Goal: Book appointment/travel/reservation

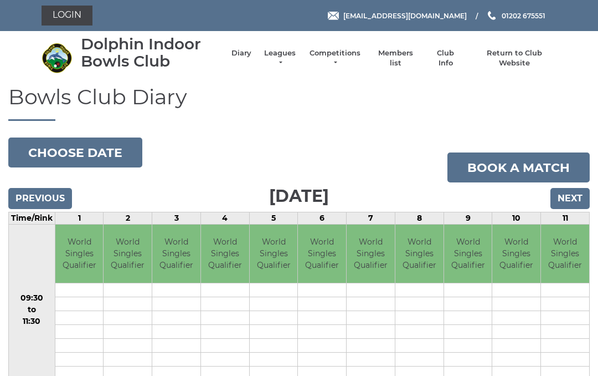
click at [68, 16] on link "Login" at bounding box center [67, 16] width 51 height 20
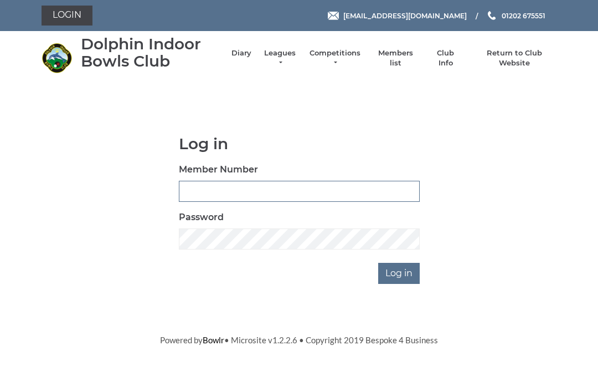
click at [197, 189] on input "Member Number" at bounding box center [299, 191] width 241 height 21
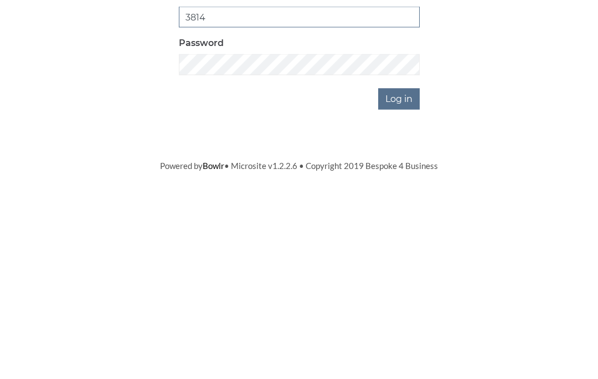
type input "3814"
click at [403, 263] on input "Log in" at bounding box center [399, 273] width 42 height 21
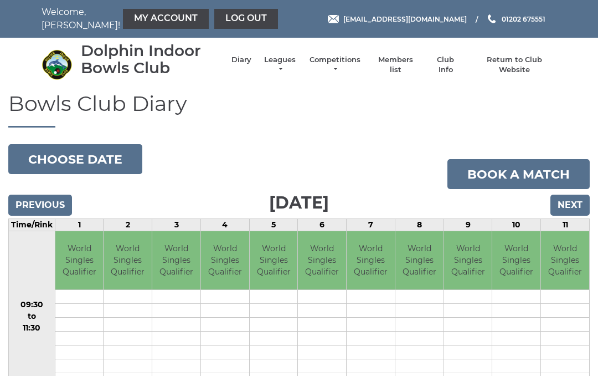
click at [574, 203] on input "Next" at bounding box center [570, 204] width 39 height 21
click at [576, 201] on input "Next" at bounding box center [570, 204] width 39 height 21
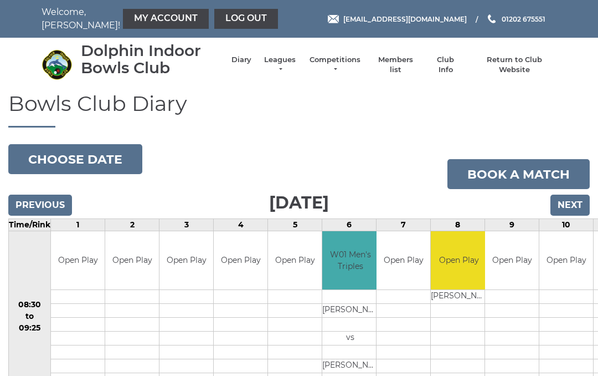
click at [573, 204] on input "Next" at bounding box center [570, 204] width 39 height 21
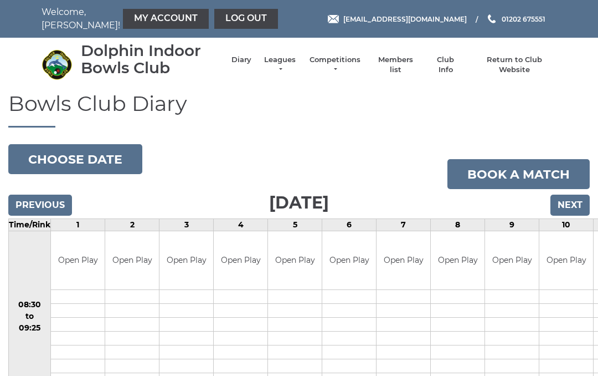
click at [570, 202] on input "Next" at bounding box center [570, 204] width 39 height 21
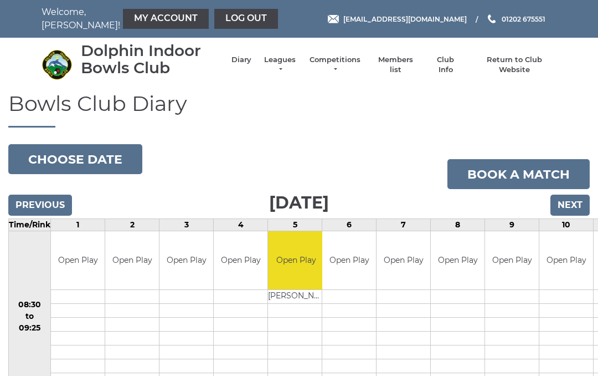
click at [571, 208] on input "Next" at bounding box center [570, 204] width 39 height 21
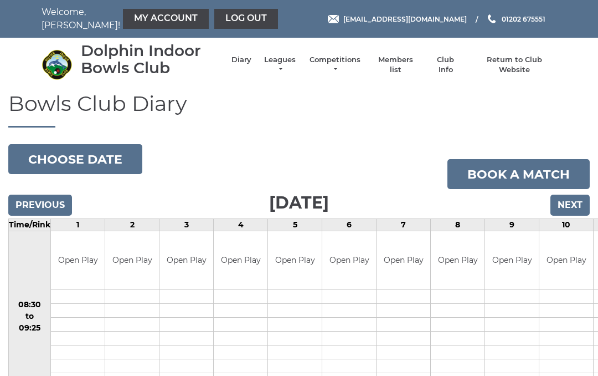
click at [573, 200] on input "Next" at bounding box center [570, 204] width 39 height 21
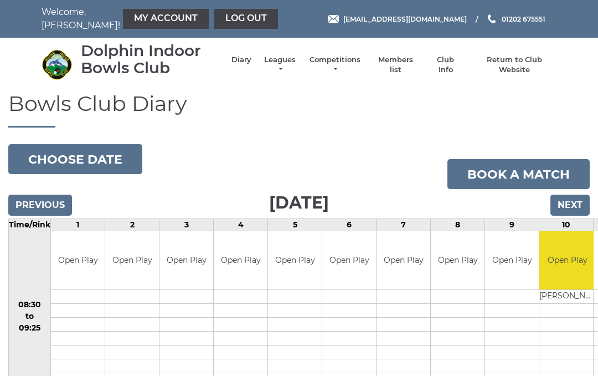
click at [500, 170] on link "Book a match" at bounding box center [519, 174] width 142 height 30
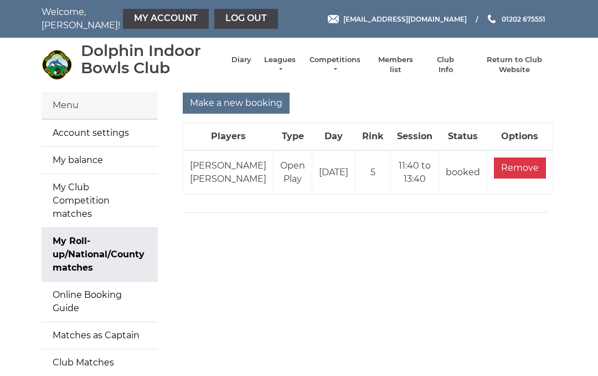
click at [244, 99] on input "Make a new booking" at bounding box center [236, 103] width 107 height 21
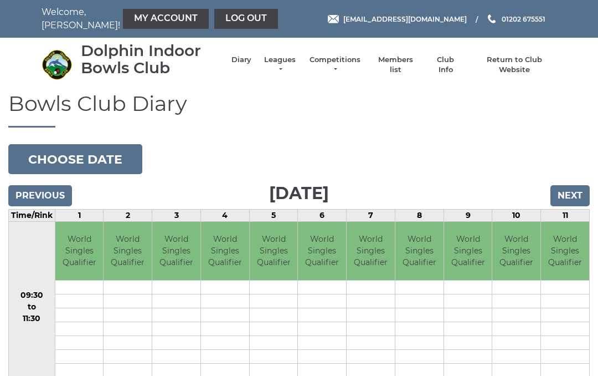
click at [567, 189] on input "Next" at bounding box center [570, 195] width 39 height 21
click at [577, 195] on input "Next" at bounding box center [570, 195] width 39 height 21
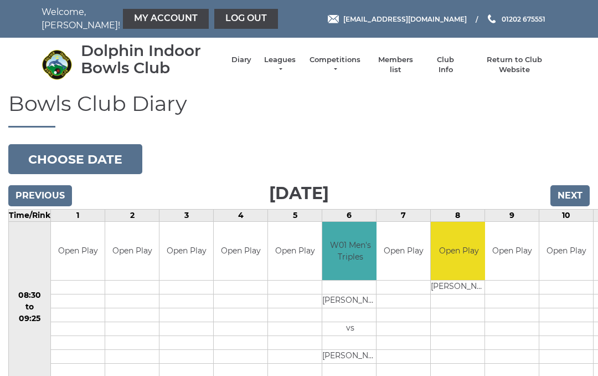
click at [574, 192] on input "Next" at bounding box center [570, 195] width 39 height 21
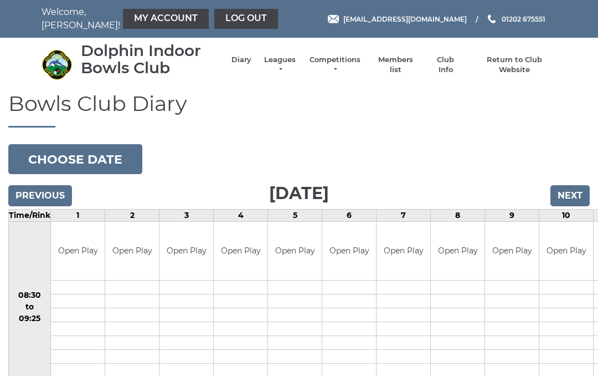
click at [568, 192] on input "Next" at bounding box center [570, 195] width 39 height 21
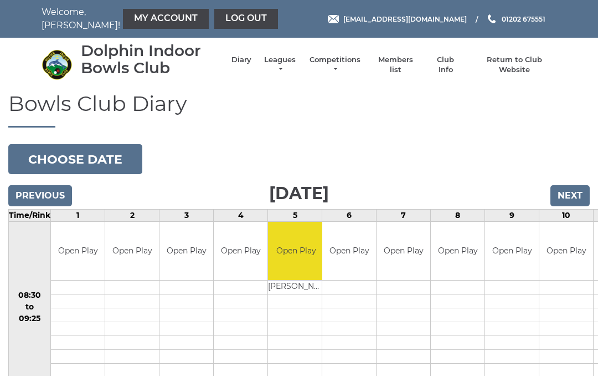
click at [571, 193] on input "Next" at bounding box center [570, 195] width 39 height 21
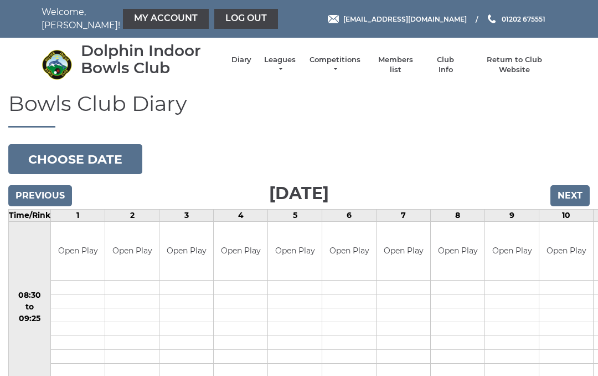
click at [568, 193] on input "Next" at bounding box center [570, 195] width 39 height 21
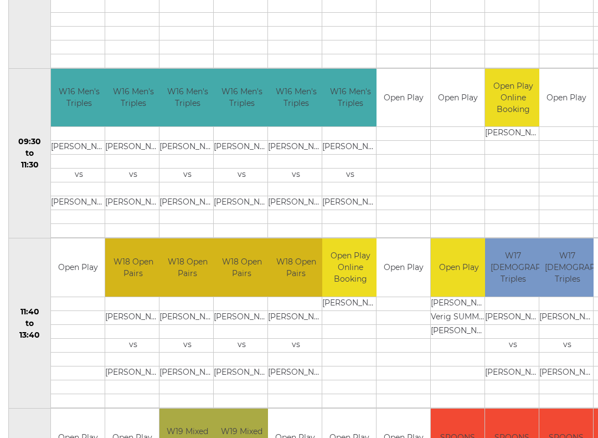
scroll to position [352, 0]
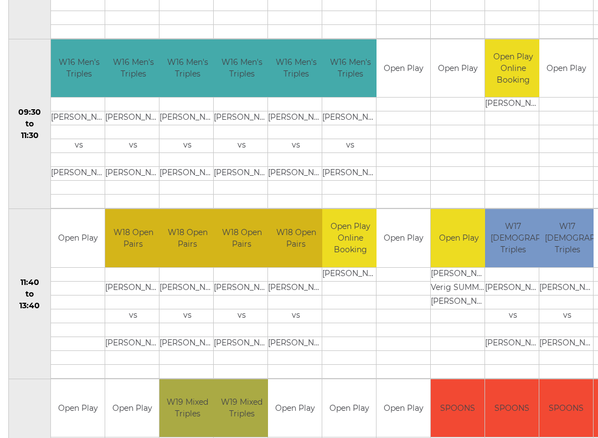
click at [0, 0] on link "Book slot" at bounding box center [0, 0] width 0 height 0
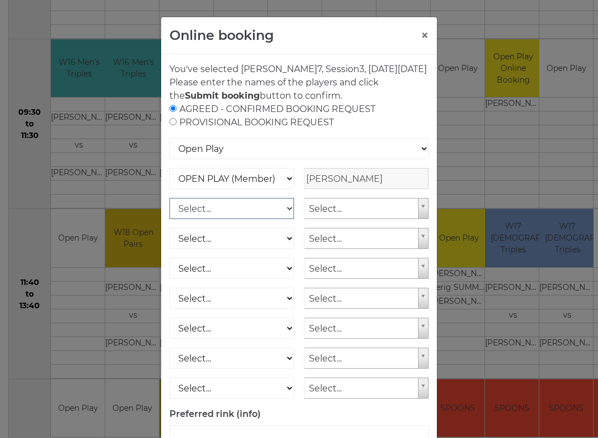
click at [292, 218] on select "Select... OPEN PLAY (Member) OPEN PLAY (Visitor) SPOONS (Member) SPOONS (Visito…" at bounding box center [232, 208] width 125 height 21
select select "1_12"
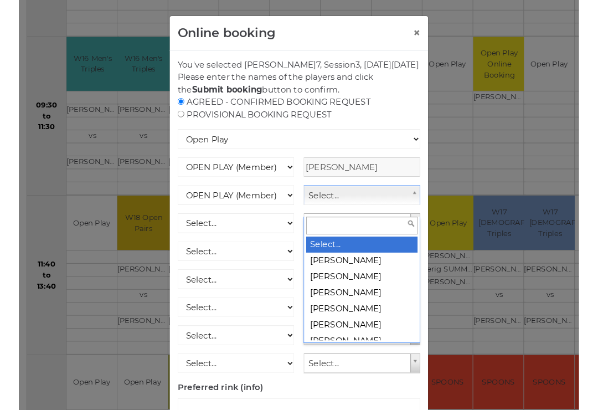
scroll to position [352, 22]
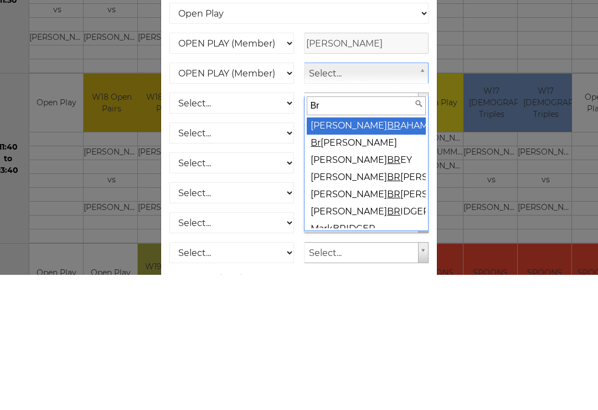
type input "Bre"
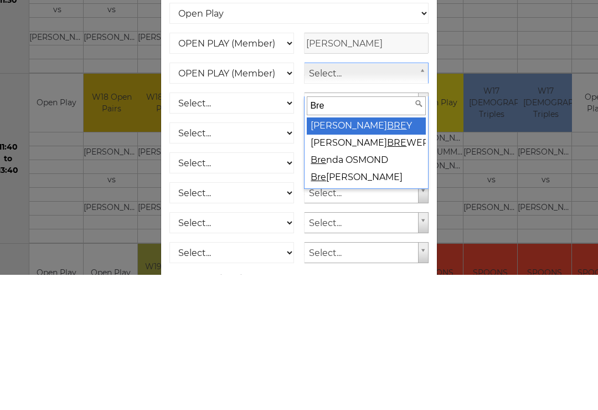
select select "1828"
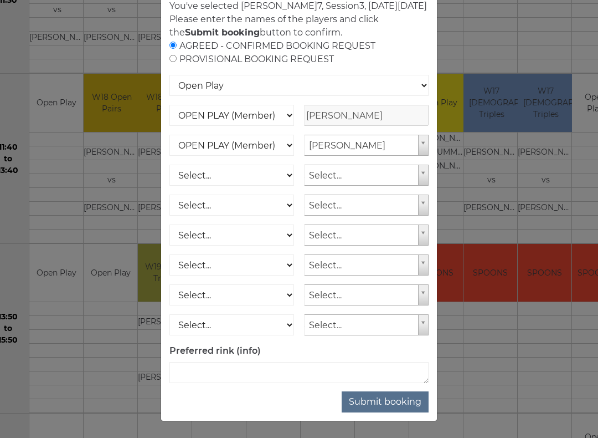
scroll to position [76, 0]
click at [386, 375] on button "Submit booking" at bounding box center [385, 401] width 87 height 21
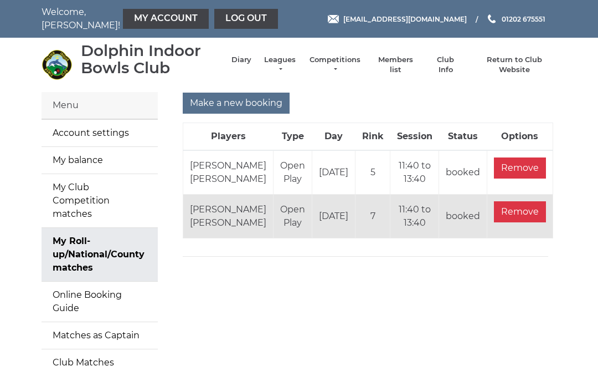
click at [214, 14] on link "Log out" at bounding box center [246, 19] width 64 height 20
